Goal: Communication & Community: Share content

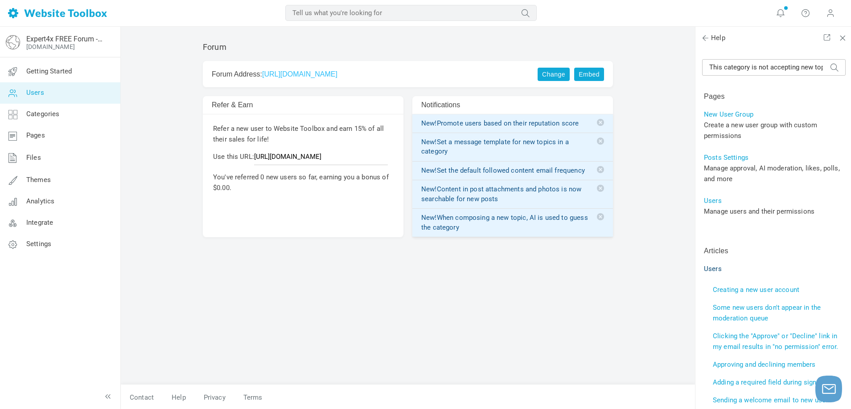
click at [30, 94] on span "Users" at bounding box center [35, 93] width 18 height 8
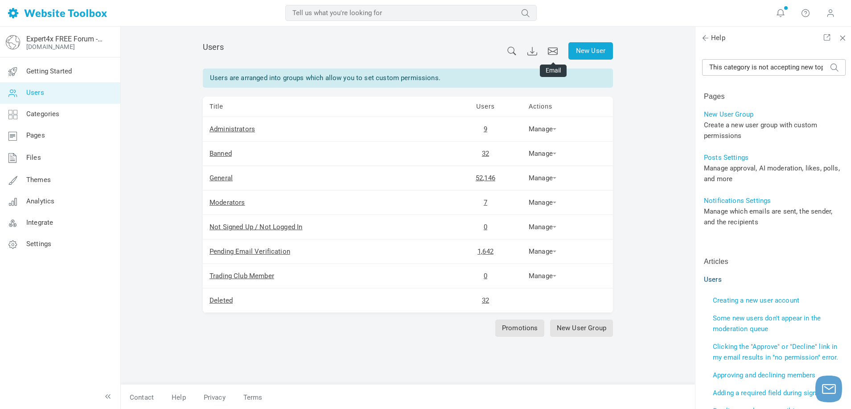
click at [550, 50] on icon at bounding box center [553, 51] width 10 height 8
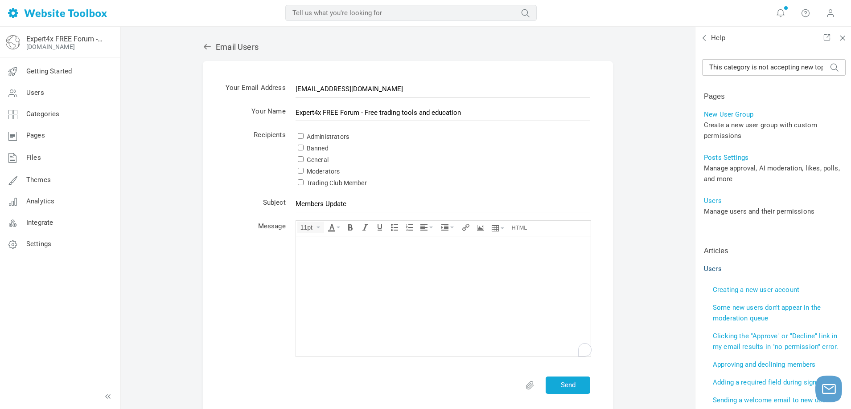
click at [296, 136] on div "Administrators" at bounding box center [442, 137] width 295 height 12
click at [301, 138] on input "Administrators" at bounding box center [301, 136] width 6 height 6
checkbox input "true"
click at [299, 160] on input "General" at bounding box center [301, 159] width 6 height 6
checkbox input "true"
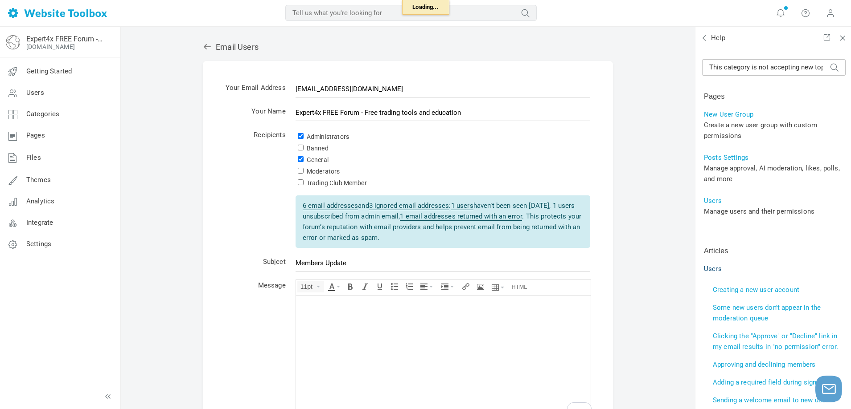
click at [299, 173] on input "Moderators" at bounding box center [301, 171] width 6 height 6
checkbox input "true"
click at [300, 184] on input "Trading Club Member" at bounding box center [301, 183] width 6 height 6
checkbox input "true"
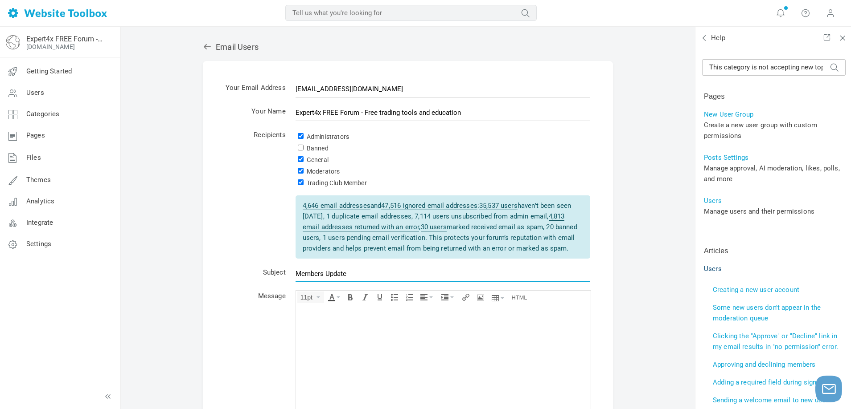
drag, startPoint x: 352, startPoint y: 274, endPoint x: 293, endPoint y: 273, distance: 58.8
click at [293, 273] on td "Members Update" at bounding box center [442, 276] width 304 height 24
click at [310, 315] on div "To enrich screen reader interactions, please activate Accessibility in Grammarl…" at bounding box center [443, 315] width 286 height 9
click at [309, 319] on div "To enrich screen reader interactions, please activate Accessibility in Grammarl…" at bounding box center [443, 315] width 286 height 9
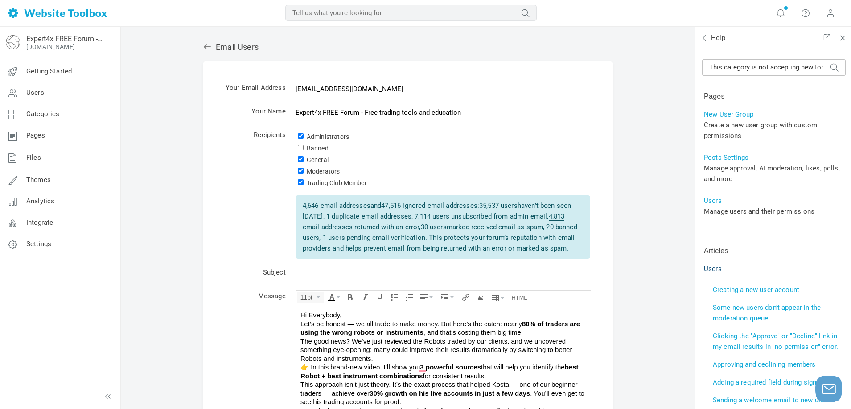
click at [349, 314] on div "Hi Everybody," at bounding box center [443, 315] width 286 height 9
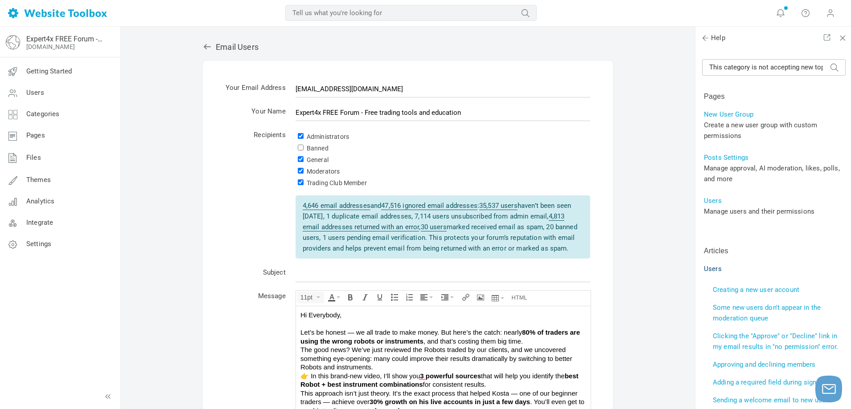
click at [531, 342] on div "Let’s be honest — we all trade to make money. But here’s the catch: nearly 80% …" at bounding box center [443, 336] width 286 height 17
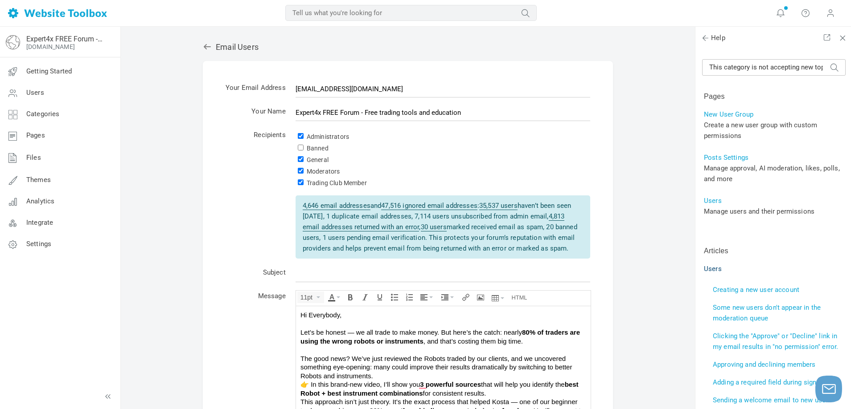
click at [388, 379] on div "The good news? We’ve just reviewed the Robots traded by our clients, and we unc…" at bounding box center [443, 367] width 286 height 26
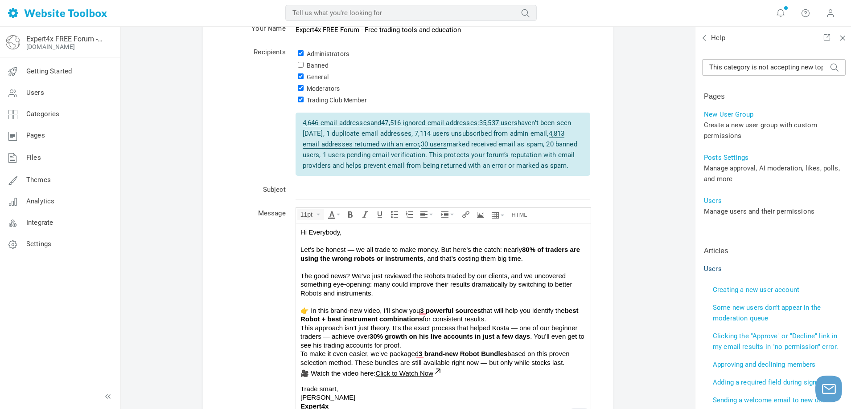
scroll to position [89, 0]
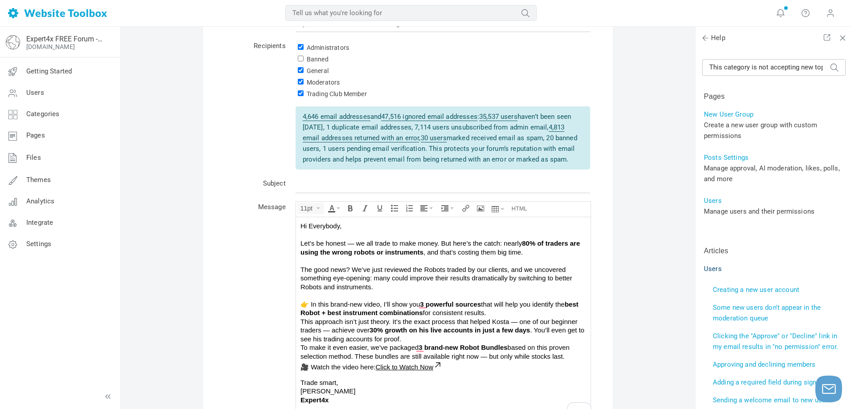
click at [492, 313] on div "👉 In this brand-new video, I’ll show you 3 powerful sources that will help you …" at bounding box center [443, 308] width 286 height 17
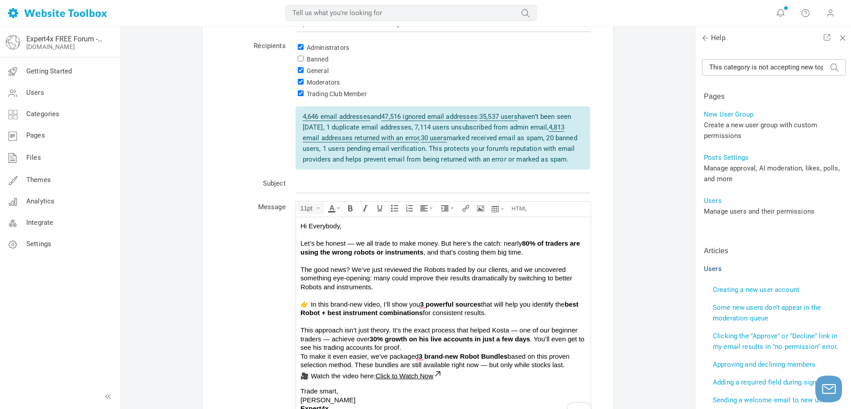
click at [413, 350] on div "This approach isn’t just theory. It’s the exact process that helped Kosta — one…" at bounding box center [443, 339] width 286 height 26
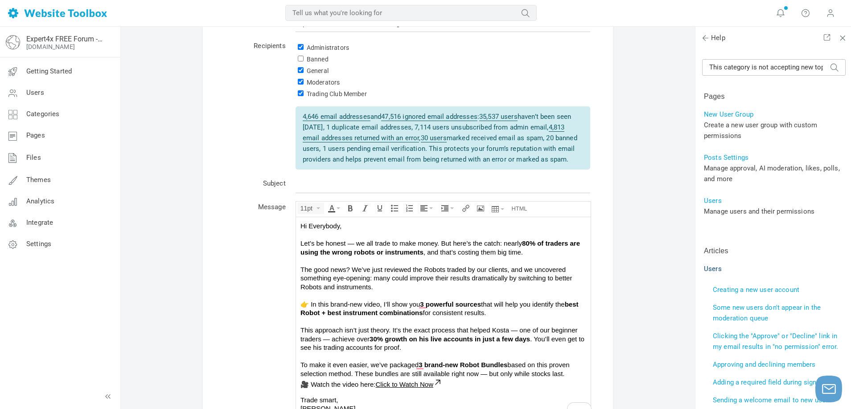
click at [571, 375] on div "To make it even easier, we’ve packaged 3 brand-new Robot Bundles based on this …" at bounding box center [443, 368] width 286 height 17
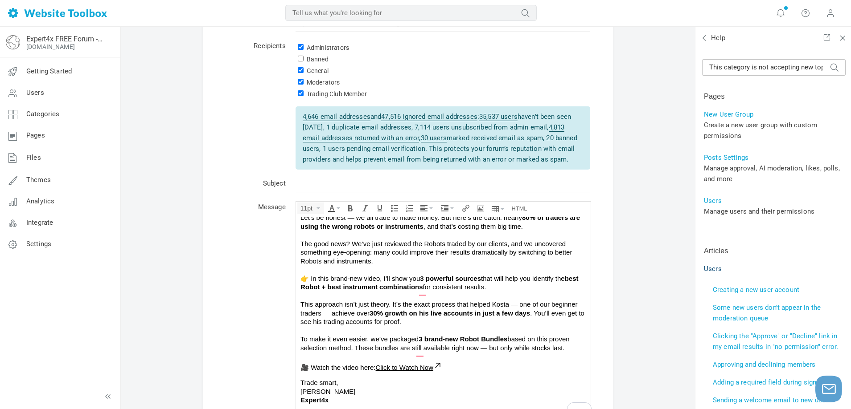
scroll to position [26, 0]
drag, startPoint x: 300, startPoint y: 366, endPoint x: 450, endPoint y: 367, distance: 150.2
click at [450, 367] on div "🎥 Watch the video here: Click to Watch Now" at bounding box center [443, 366] width 286 height 11
click at [430, 209] on icon "Align" at bounding box center [431, 209] width 4 height 2
click at [421, 237] on icon at bounding box center [424, 235] width 9 height 7
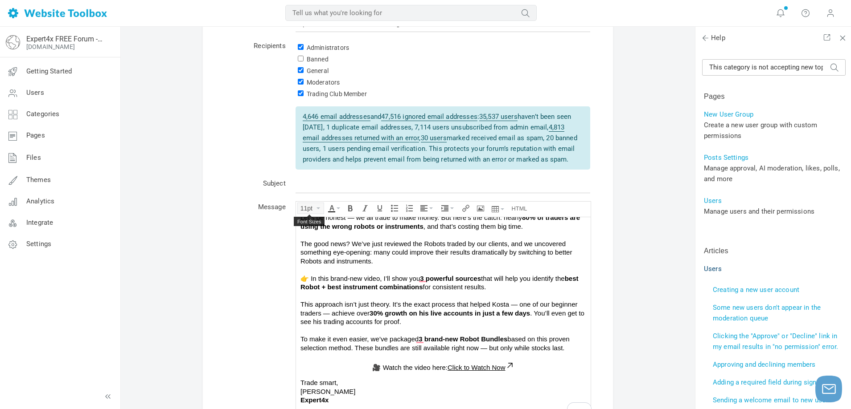
click at [318, 209] on icon "Font Sizes" at bounding box center [318, 209] width 4 height 2
click at [307, 261] on span "14px" at bounding box center [309, 261] width 14 height 7
click at [316, 209] on icon "Font Sizes" at bounding box center [318, 209] width 4 height 2
click at [310, 278] on div "18px" at bounding box center [309, 274] width 26 height 12
click at [555, 369] on div "🎥 Watch the video here: Click to Watch Now﻿" at bounding box center [443, 366] width 286 height 12
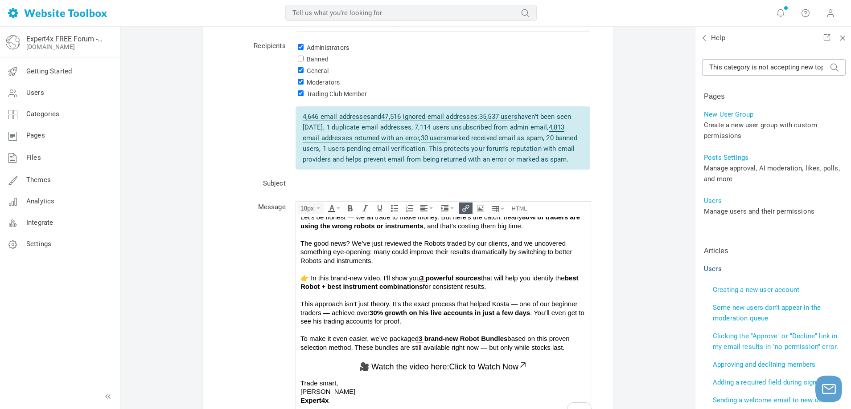
click at [600, 303] on form "Your Email Address [EMAIL_ADDRESS][DOMAIN_NAME] Your Name Expert4x FREE Forum -…" at bounding box center [408, 229] width 410 height 514
drag, startPoint x: 448, startPoint y: 367, endPoint x: 516, endPoint y: 366, distance: 67.3
click at [516, 366] on span "Click to Watch Now" at bounding box center [483, 366] width 69 height 9
click at [463, 209] on icon "Insert/edit link" at bounding box center [465, 208] width 7 height 7
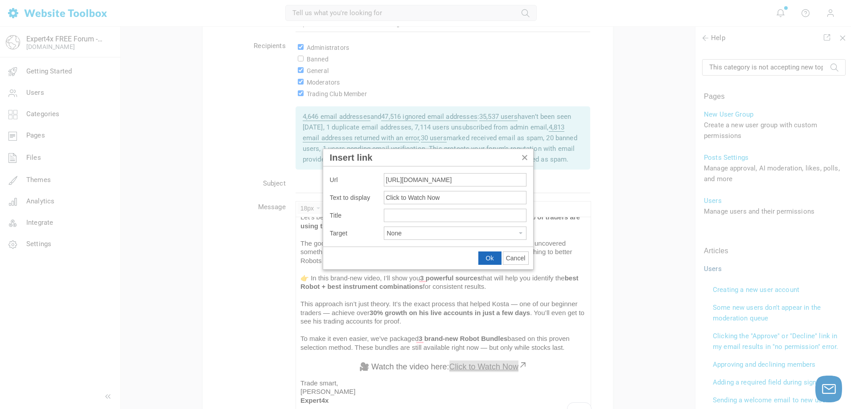
click at [488, 259] on span "Ok" at bounding box center [490, 258] width 8 height 7
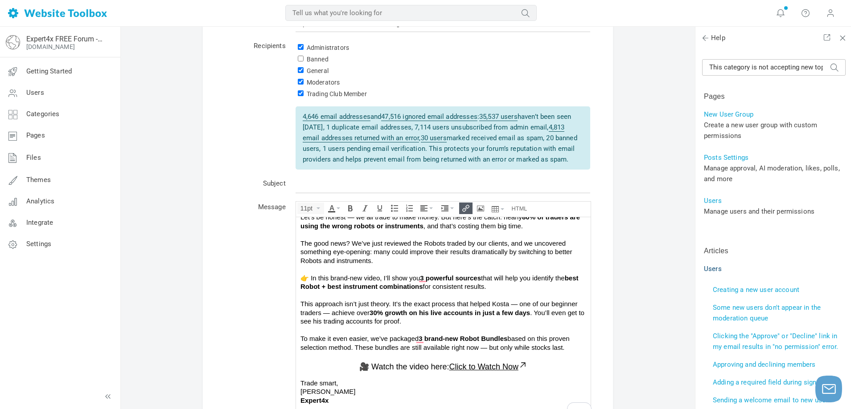
click at [542, 309] on div "This approach isn’t just theory. It’s the exact process that helped Kosta — one…" at bounding box center [443, 312] width 286 height 26
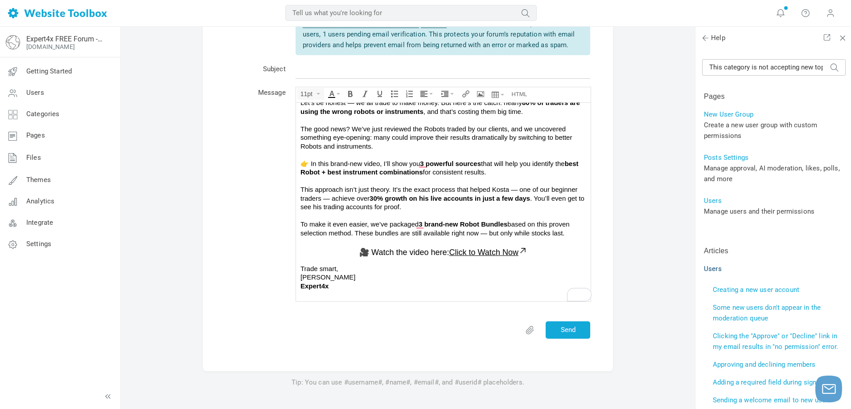
scroll to position [223, 0]
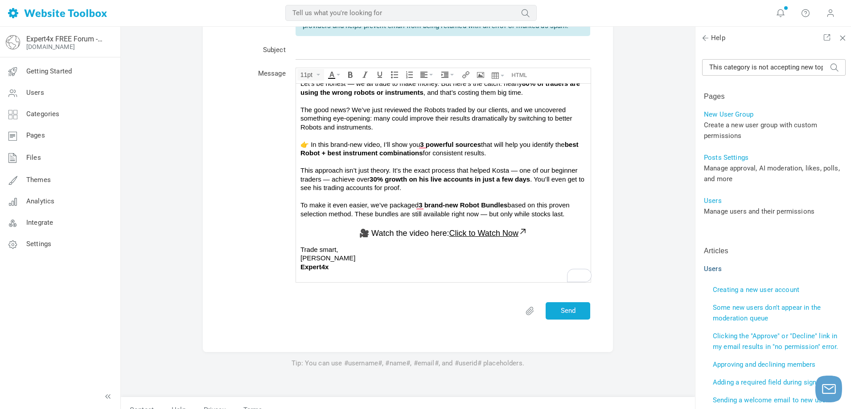
click at [343, 270] on p "Trade [PERSON_NAME] Expert4x" at bounding box center [443, 258] width 286 height 26
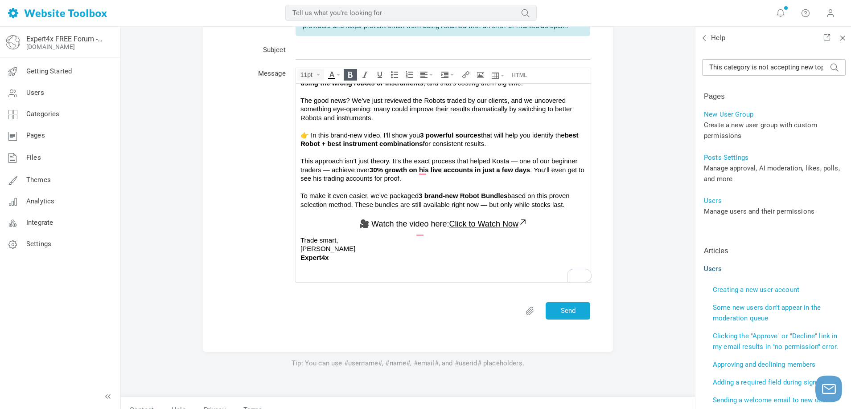
scroll to position [0, 0]
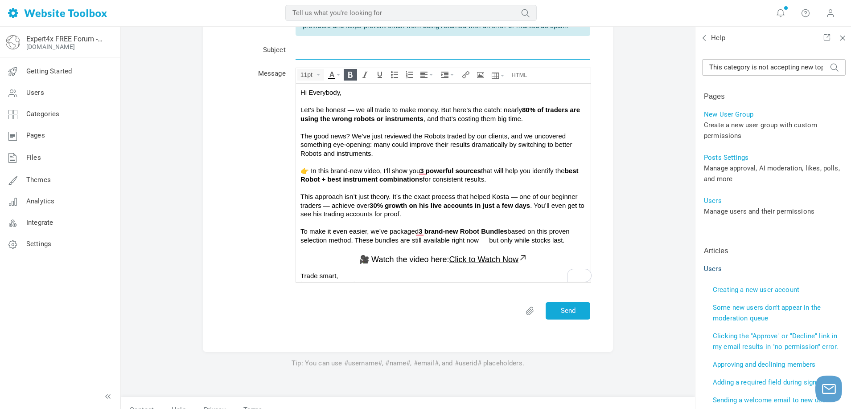
click at [297, 51] on input "text" at bounding box center [442, 51] width 295 height 17
type input "Stop Using the Wrong Robots – Discover What Really Works"
click at [663, 88] on div "Email Users Your Email Address [EMAIL_ADDRESS][DOMAIN_NAME] Your Name Expert4x …" at bounding box center [408, 113] width 574 height 619
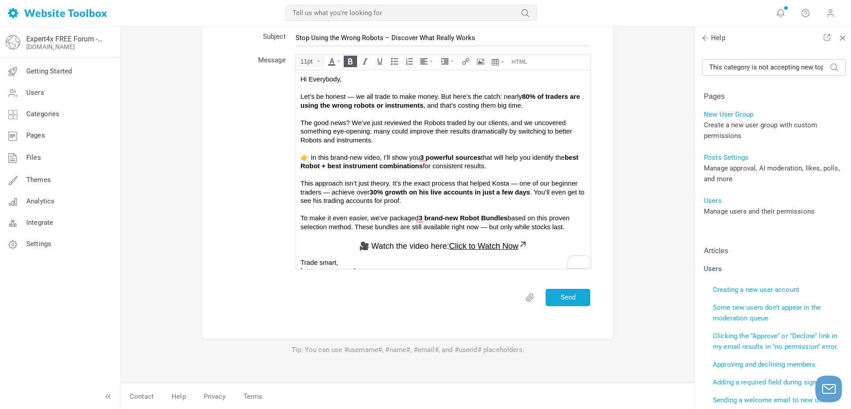
scroll to position [103, 0]
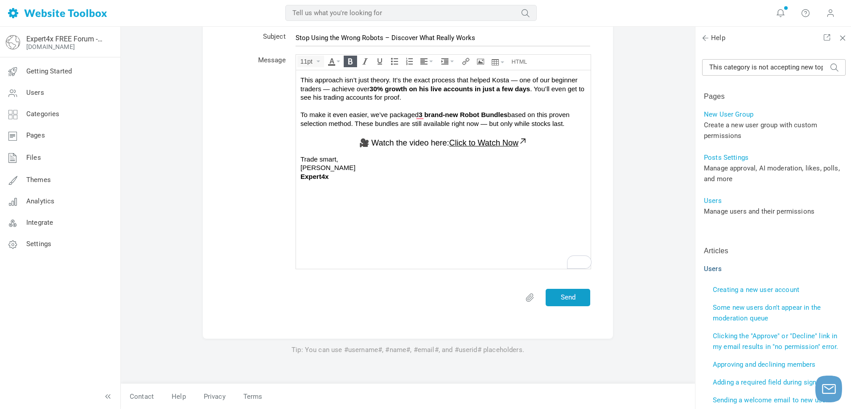
click at [567, 296] on button "Send" at bounding box center [567, 297] width 45 height 17
checkbox input "false"
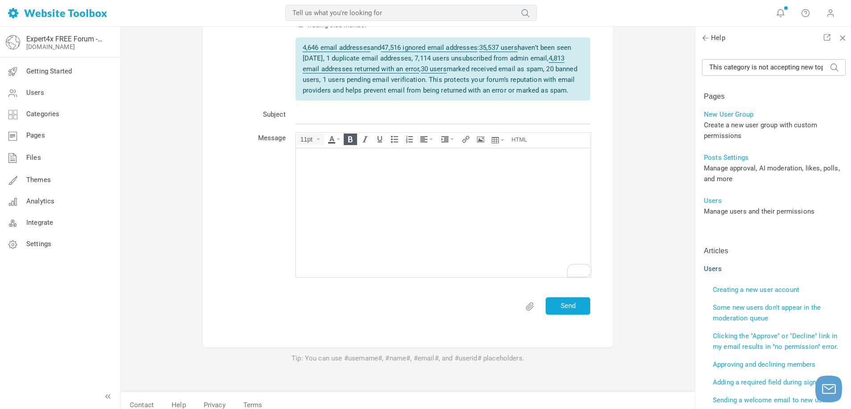
scroll to position [0, 0]
